Goal: Navigation & Orientation: Find specific page/section

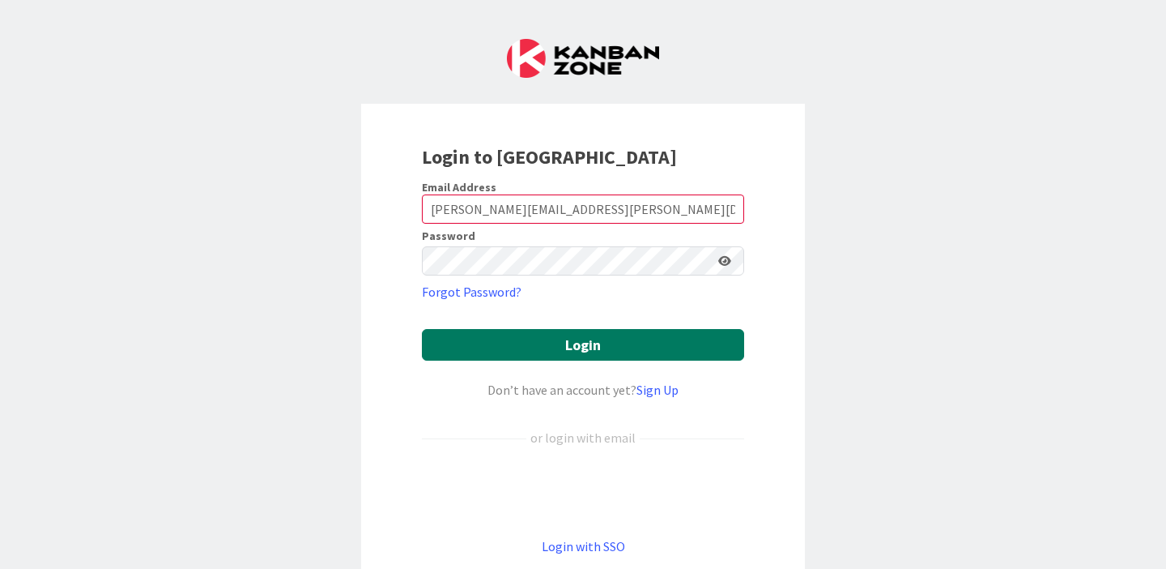
click at [546, 356] on button "Login" at bounding box center [583, 345] width 322 height 32
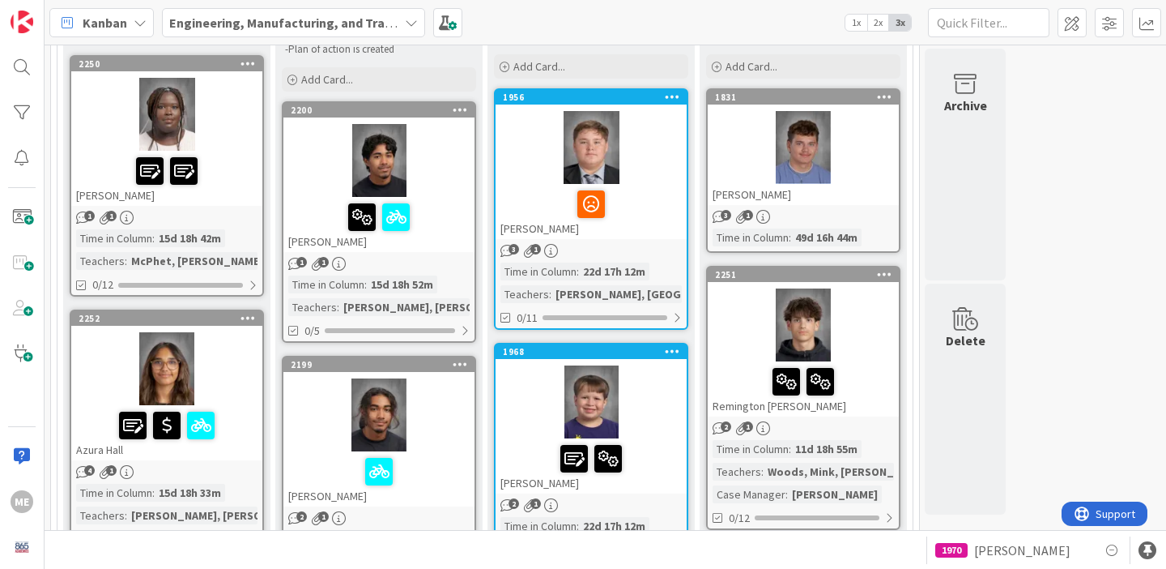
scroll to position [199, 0]
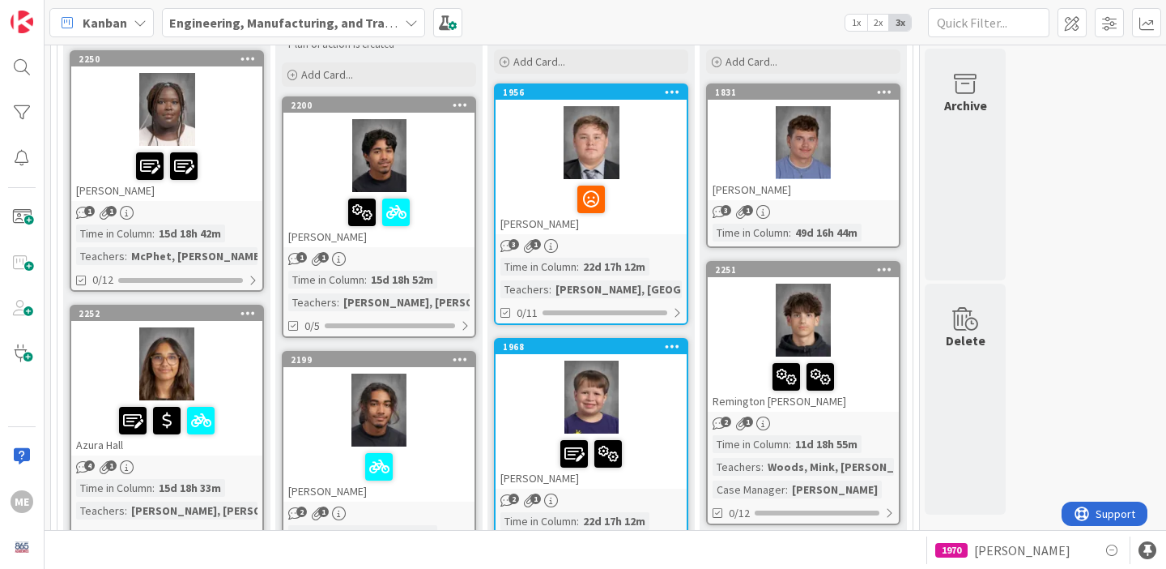
click at [642, 229] on div "[PERSON_NAME]" at bounding box center [591, 206] width 191 height 55
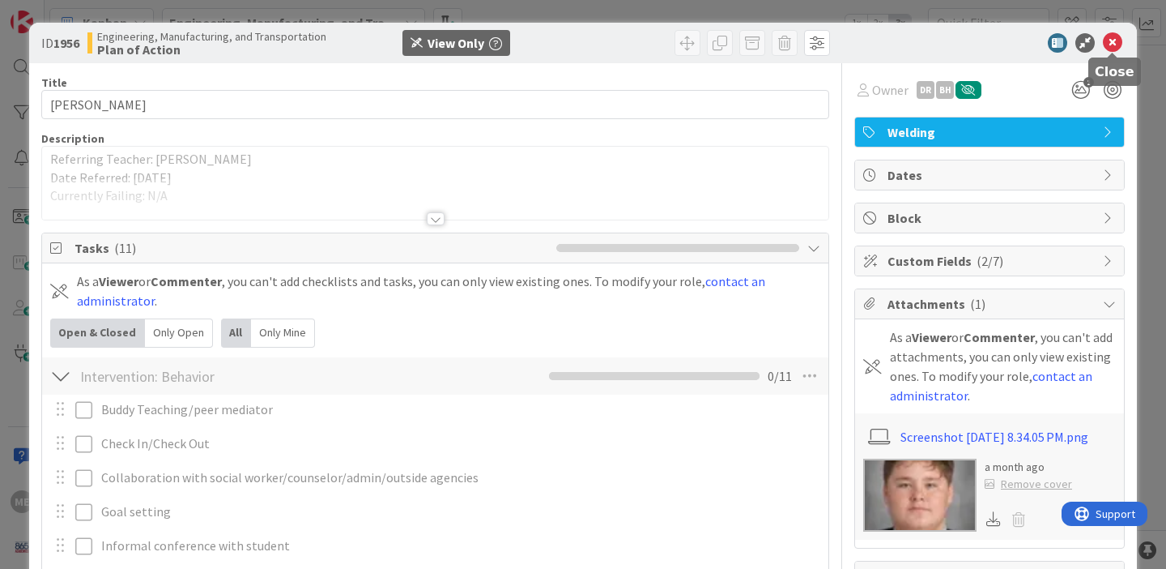
click at [1108, 41] on icon at bounding box center [1112, 42] width 19 height 19
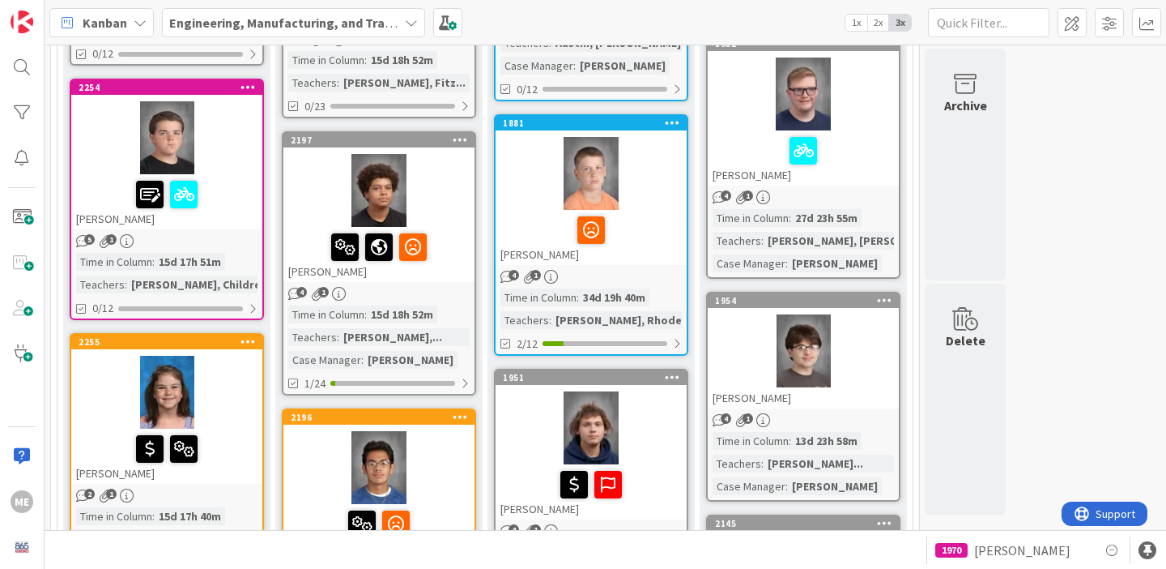
scroll to position [953, 0]
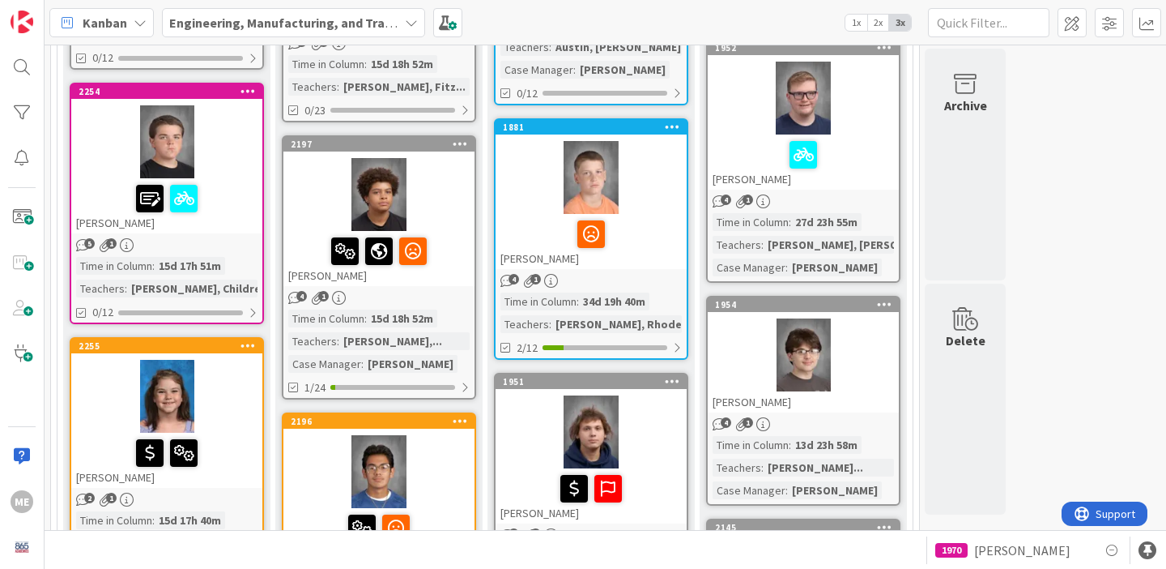
click at [593, 172] on div at bounding box center [591, 177] width 191 height 73
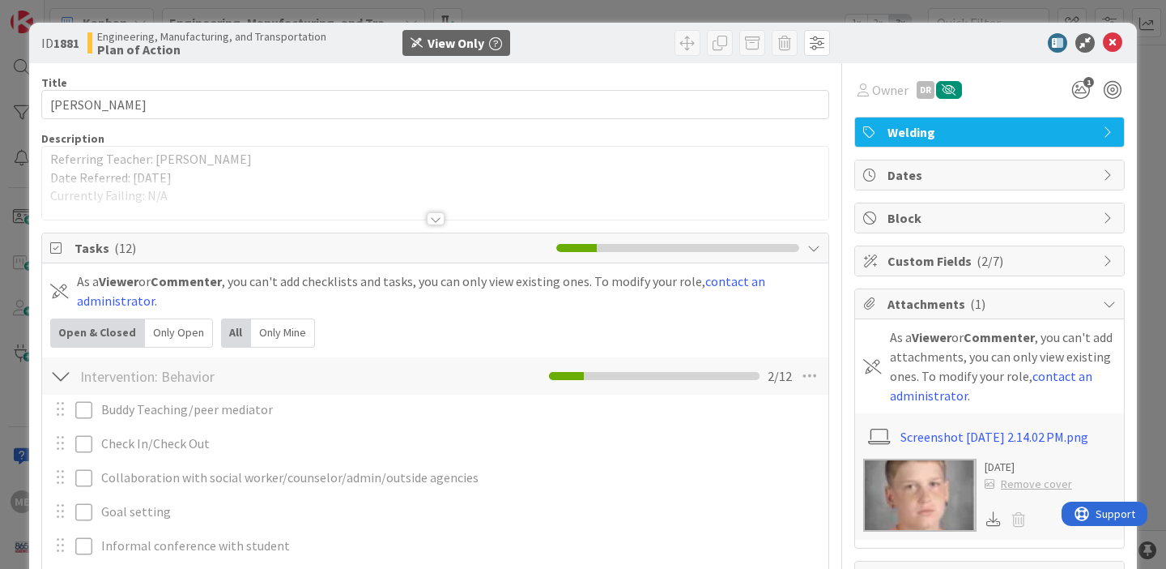
click at [911, 487] on img at bounding box center [919, 494] width 113 height 73
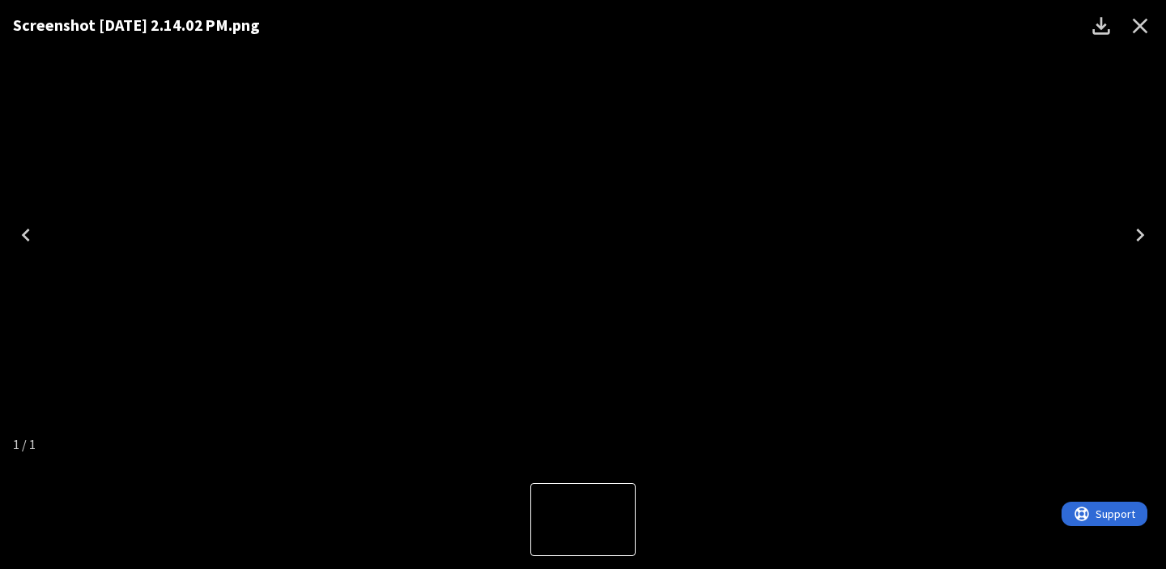
click at [1141, 28] on icon "Close" at bounding box center [1140, 26] width 15 height 15
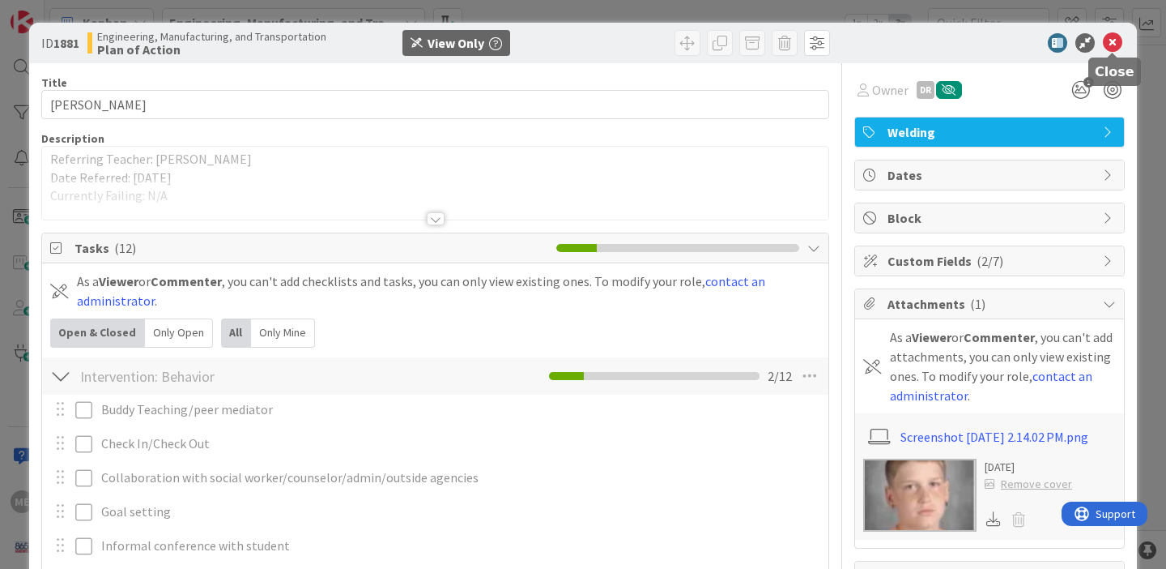
click at [1115, 43] on icon at bounding box center [1112, 42] width 19 height 19
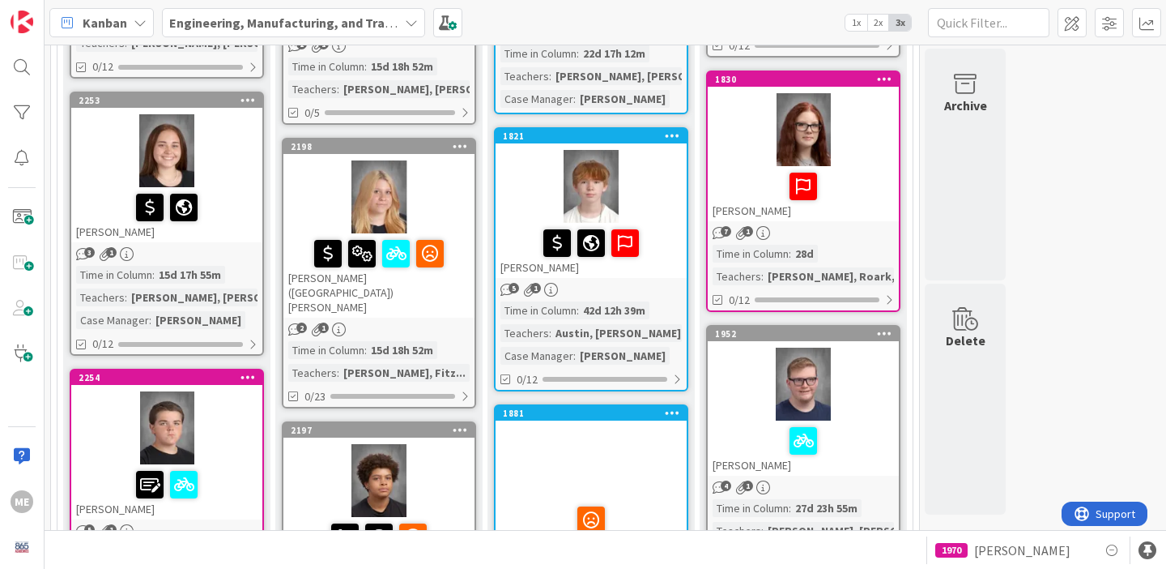
scroll to position [666, 0]
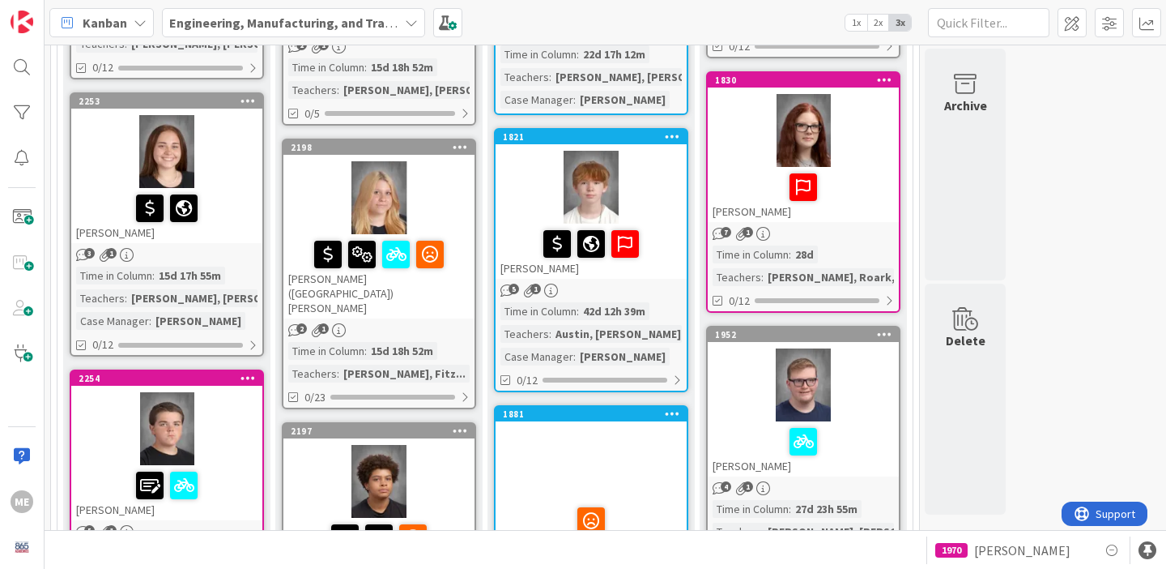
click at [385, 181] on div at bounding box center [379, 197] width 191 height 73
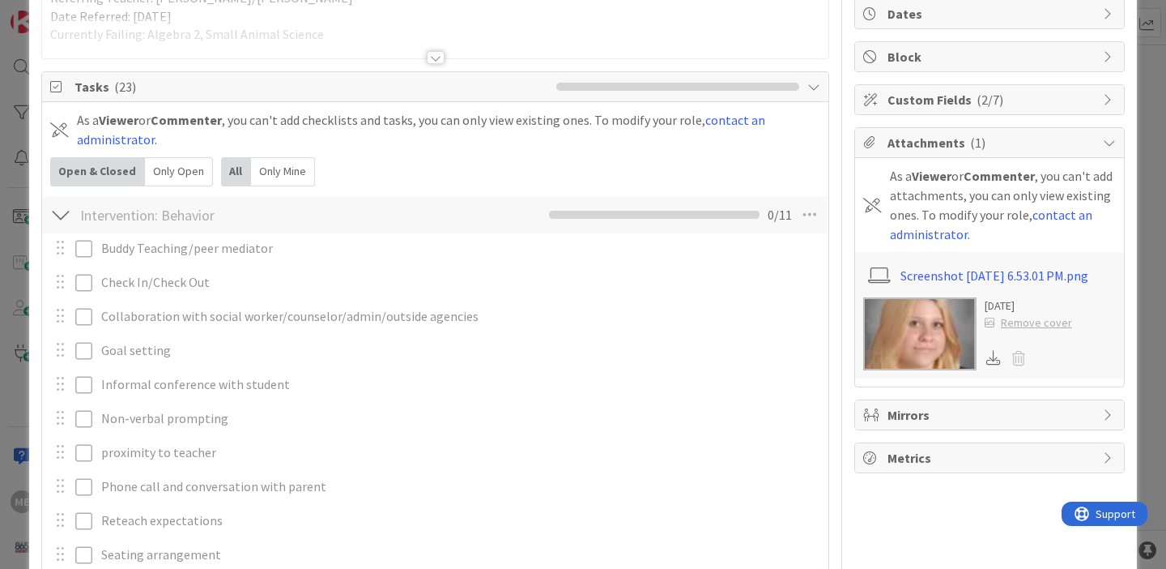
scroll to position [181, 0]
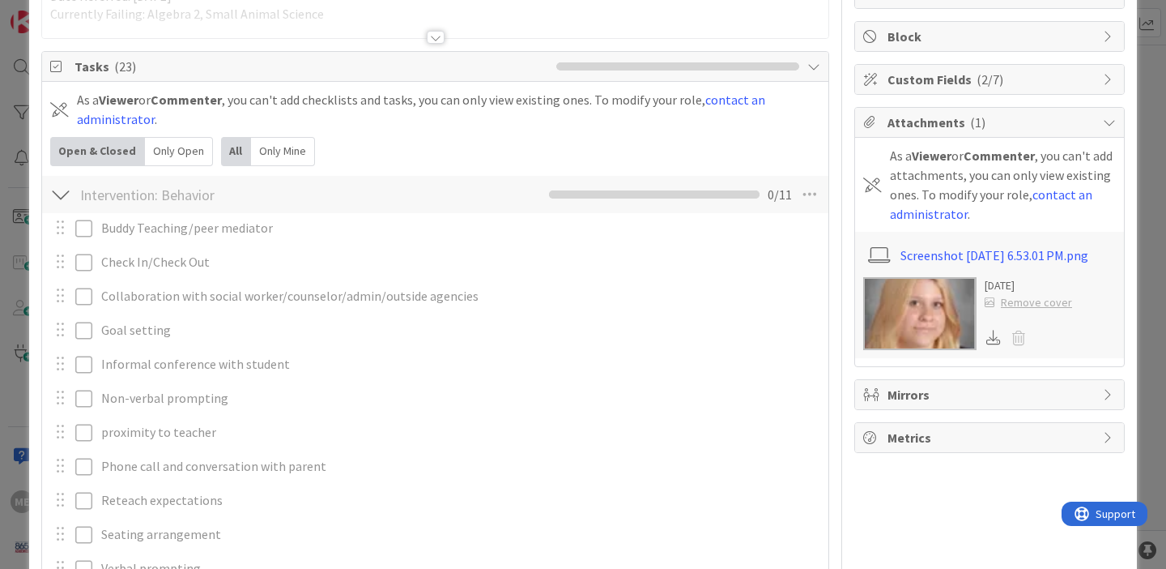
click at [885, 305] on img at bounding box center [919, 313] width 113 height 73
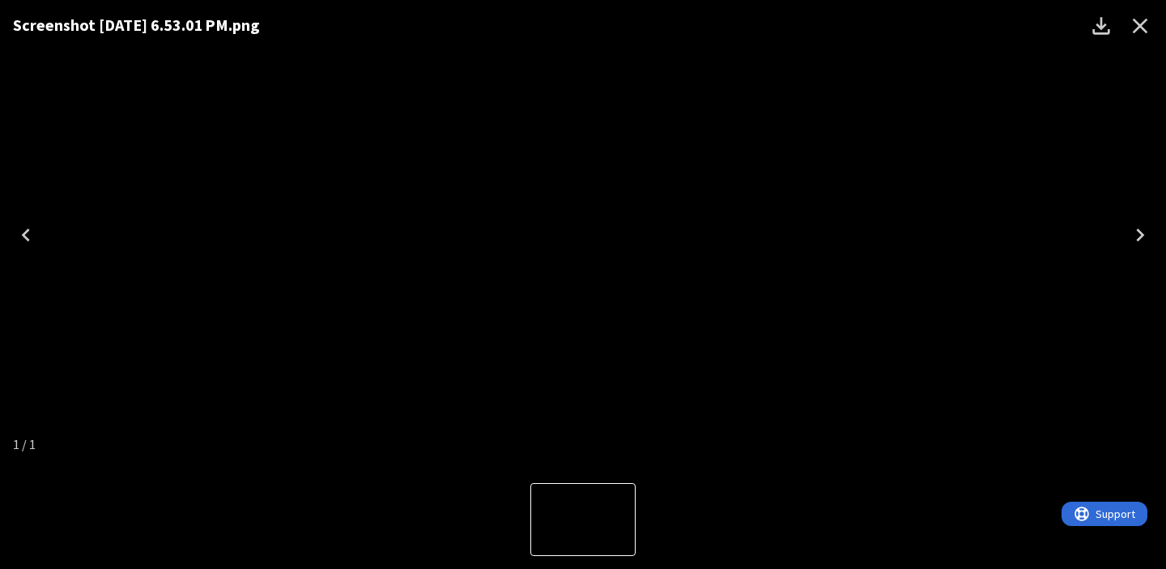
click at [1140, 28] on icon "Close" at bounding box center [1140, 26] width 15 height 15
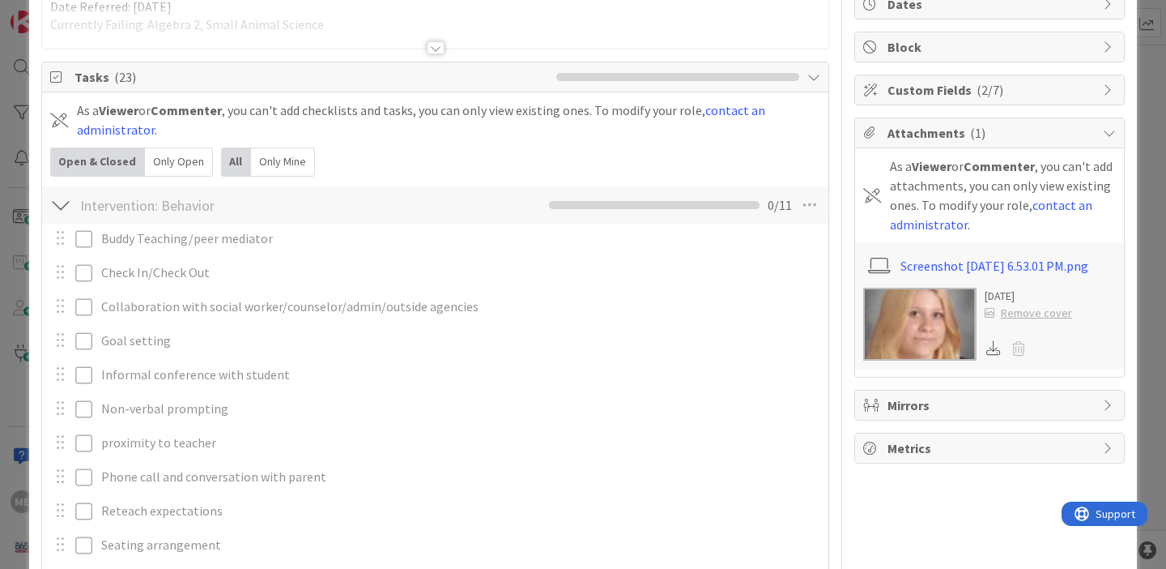
scroll to position [0, 0]
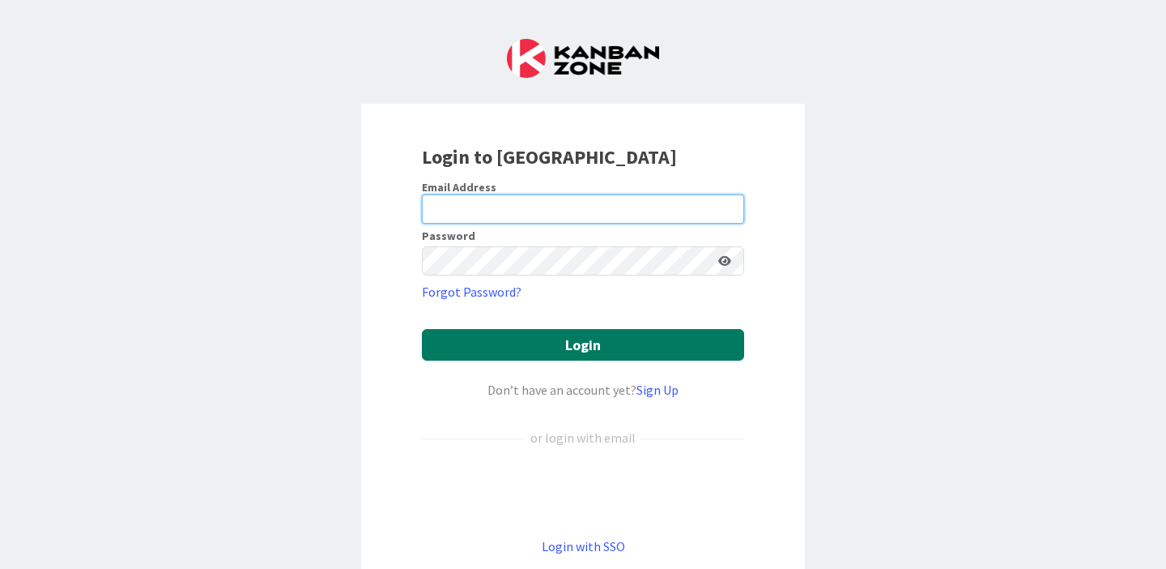
type input "morgan.everett@knoxschools.org"
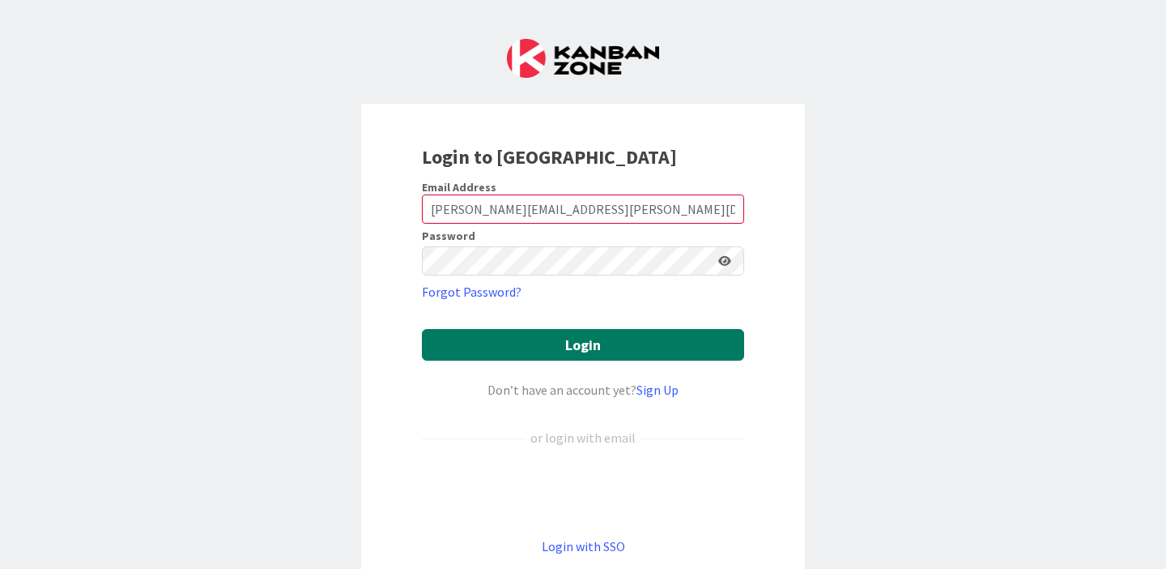
click at [584, 347] on button "Login" at bounding box center [583, 345] width 322 height 32
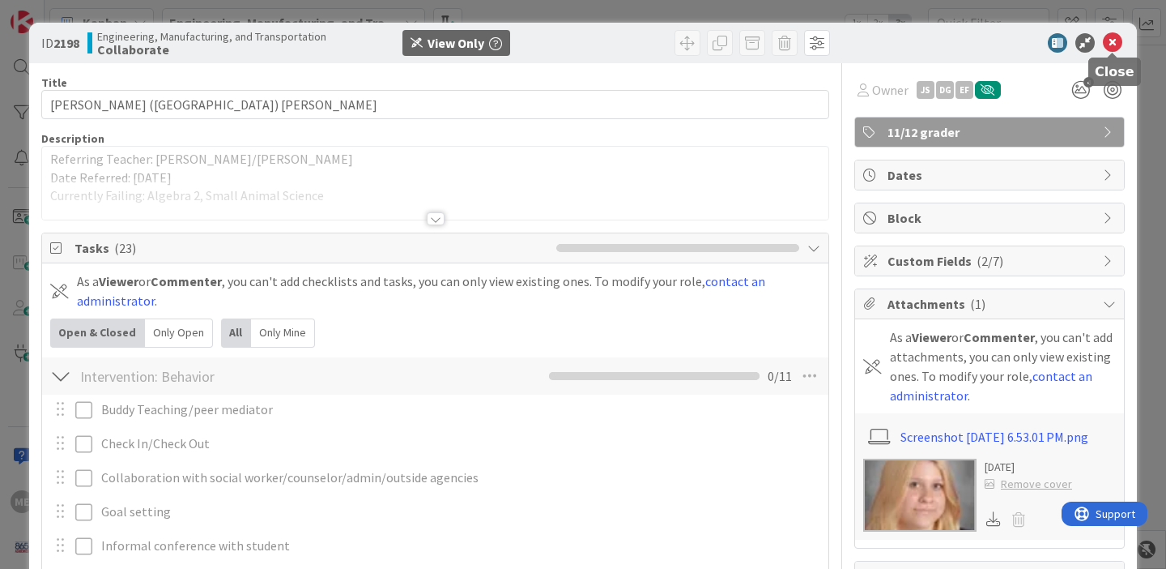
click at [1115, 41] on icon at bounding box center [1112, 42] width 19 height 19
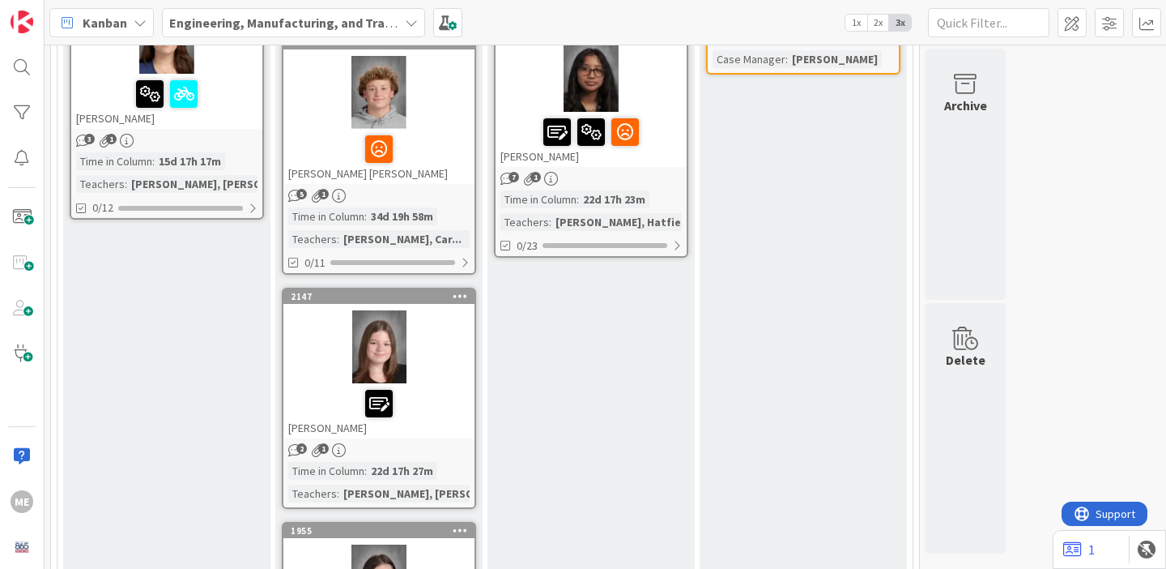
scroll to position [2029, 0]
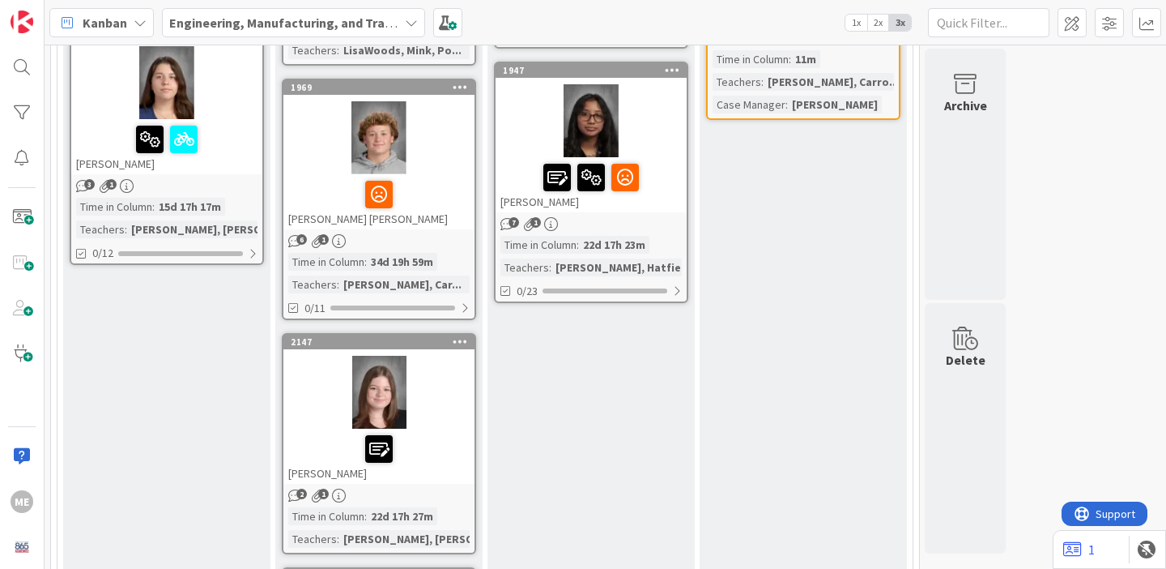
click at [635, 206] on div "[PERSON_NAME]" at bounding box center [591, 184] width 191 height 55
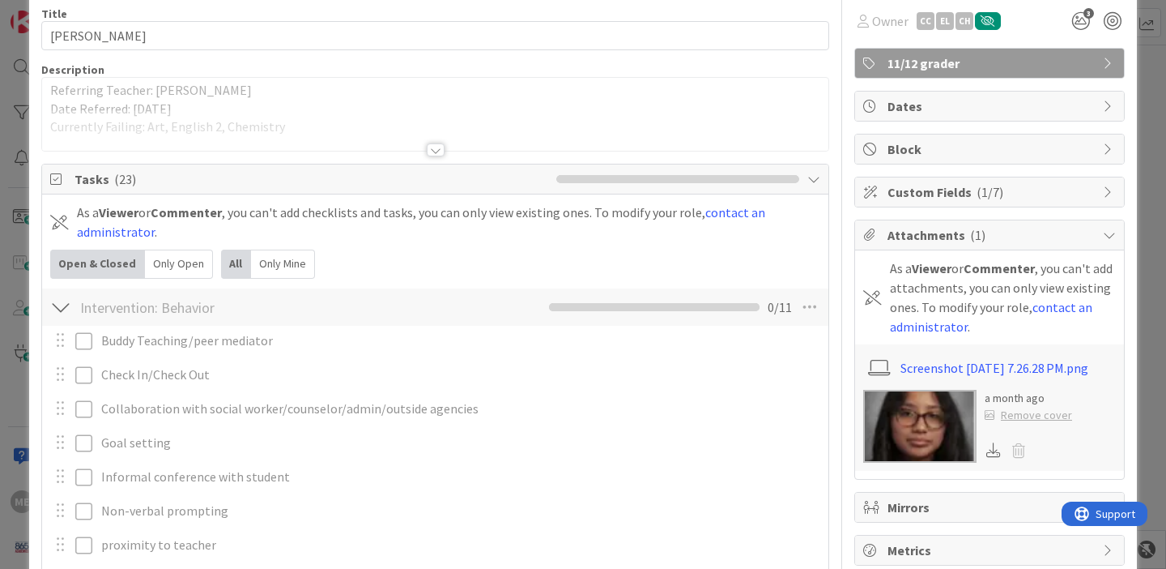
scroll to position [17, 0]
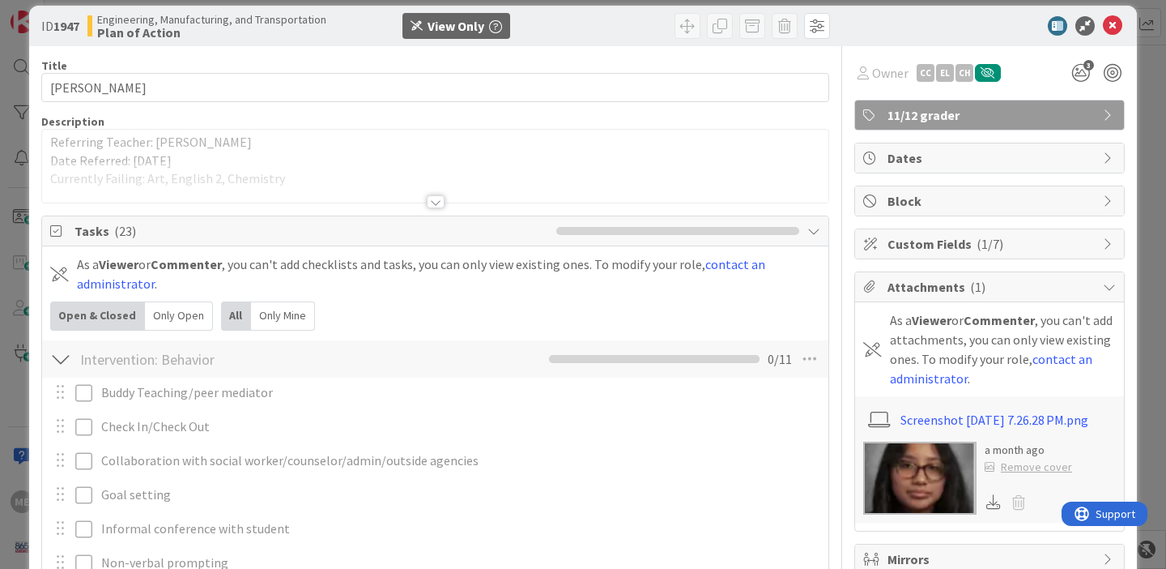
click at [433, 200] on div at bounding box center [436, 201] width 18 height 13
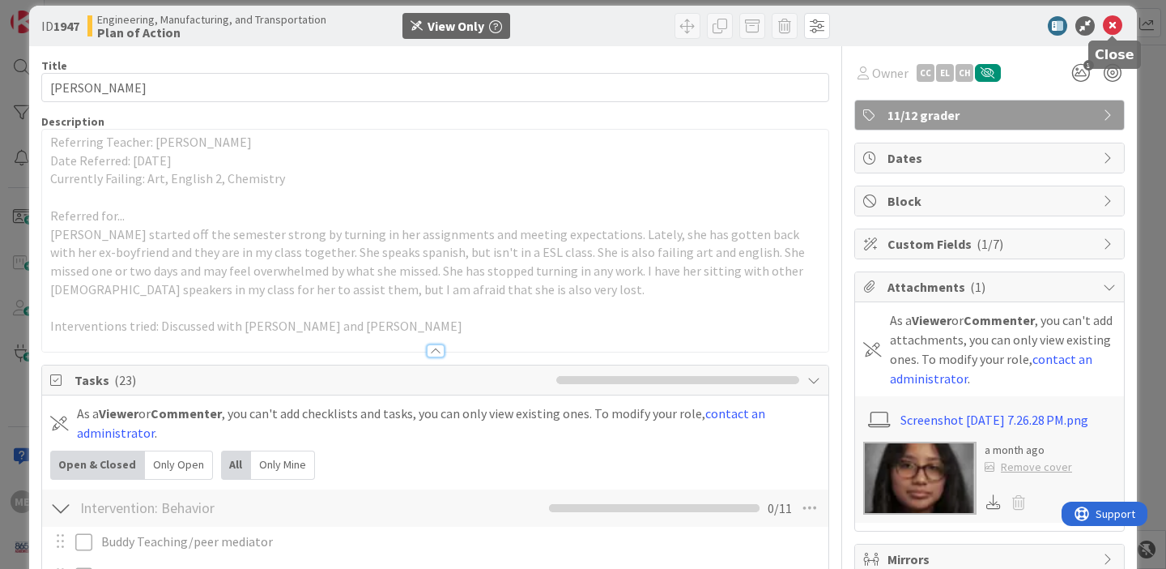
click at [1118, 32] on icon at bounding box center [1112, 25] width 19 height 19
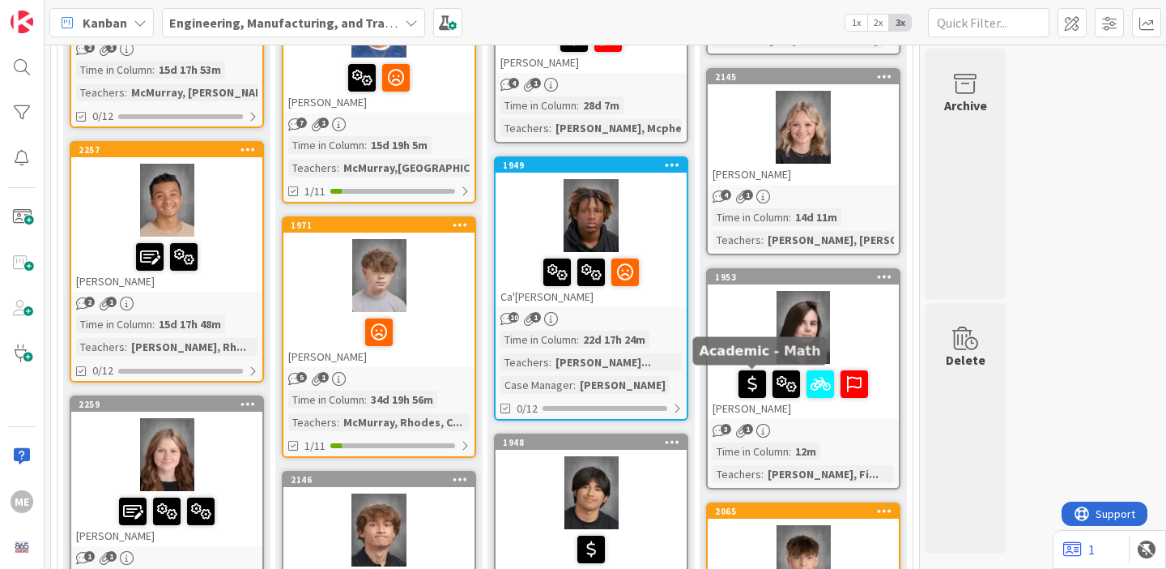
scroll to position [1397, 0]
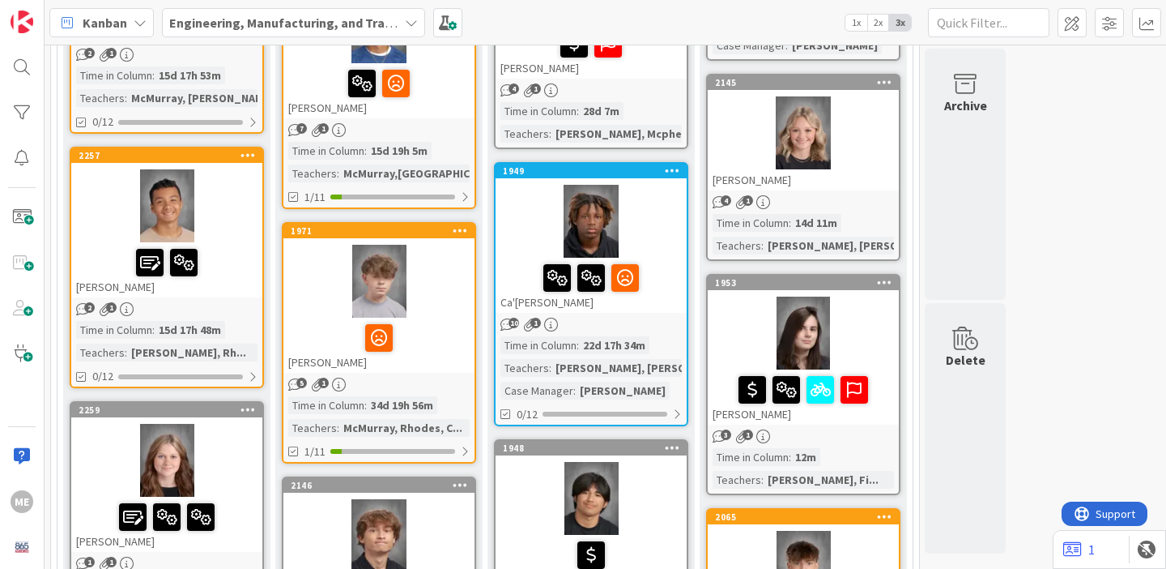
click at [660, 228] on div at bounding box center [591, 221] width 191 height 73
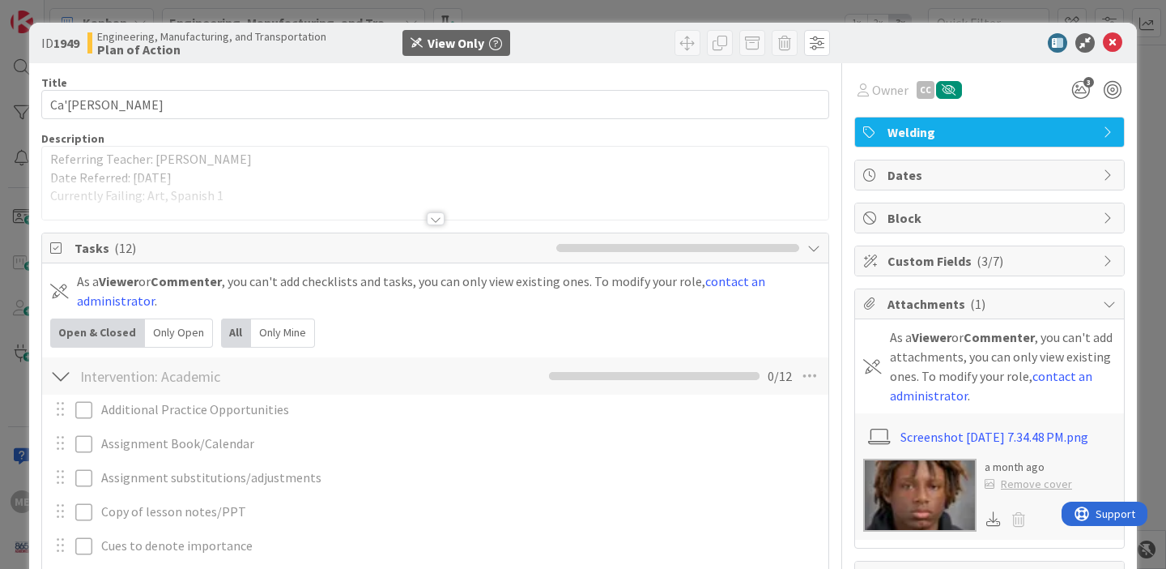
click at [436, 219] on div at bounding box center [436, 218] width 18 height 13
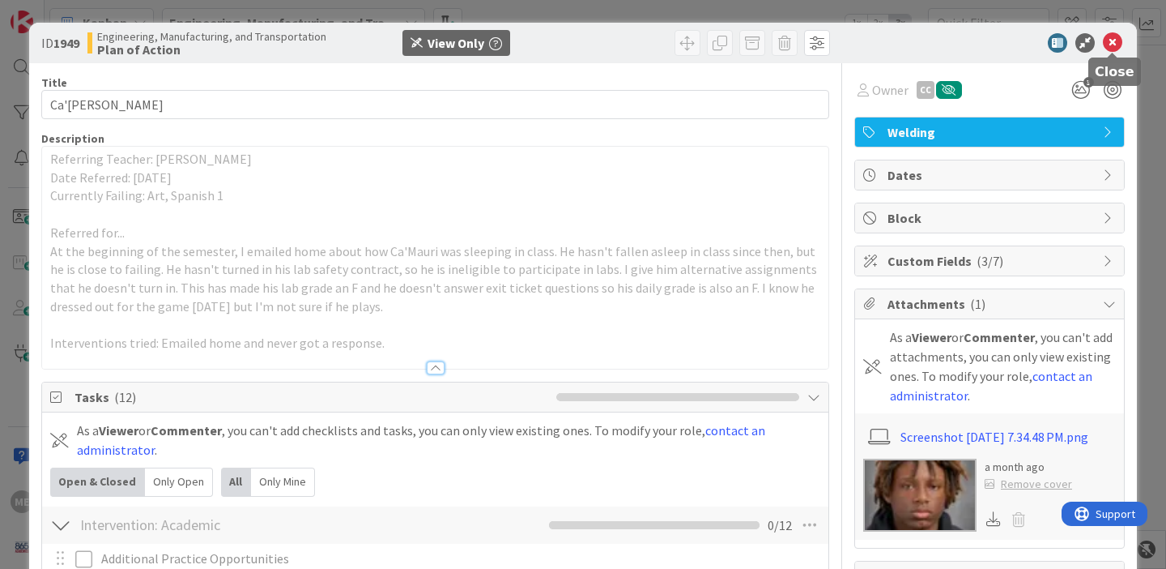
click at [1113, 44] on icon at bounding box center [1112, 42] width 19 height 19
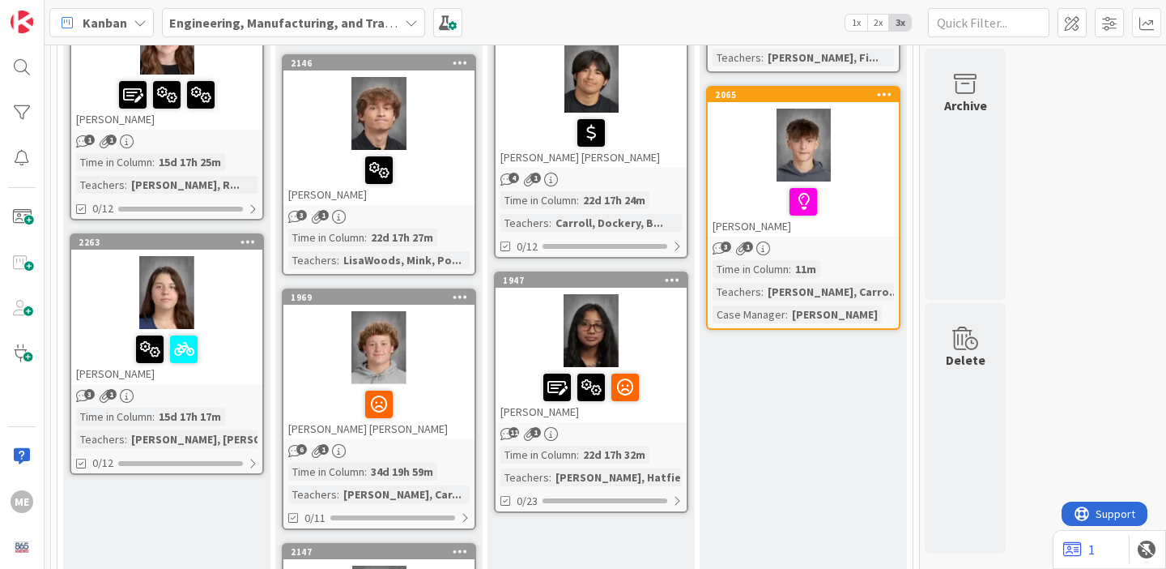
scroll to position [1816, 0]
